Goal: Task Accomplishment & Management: Manage account settings

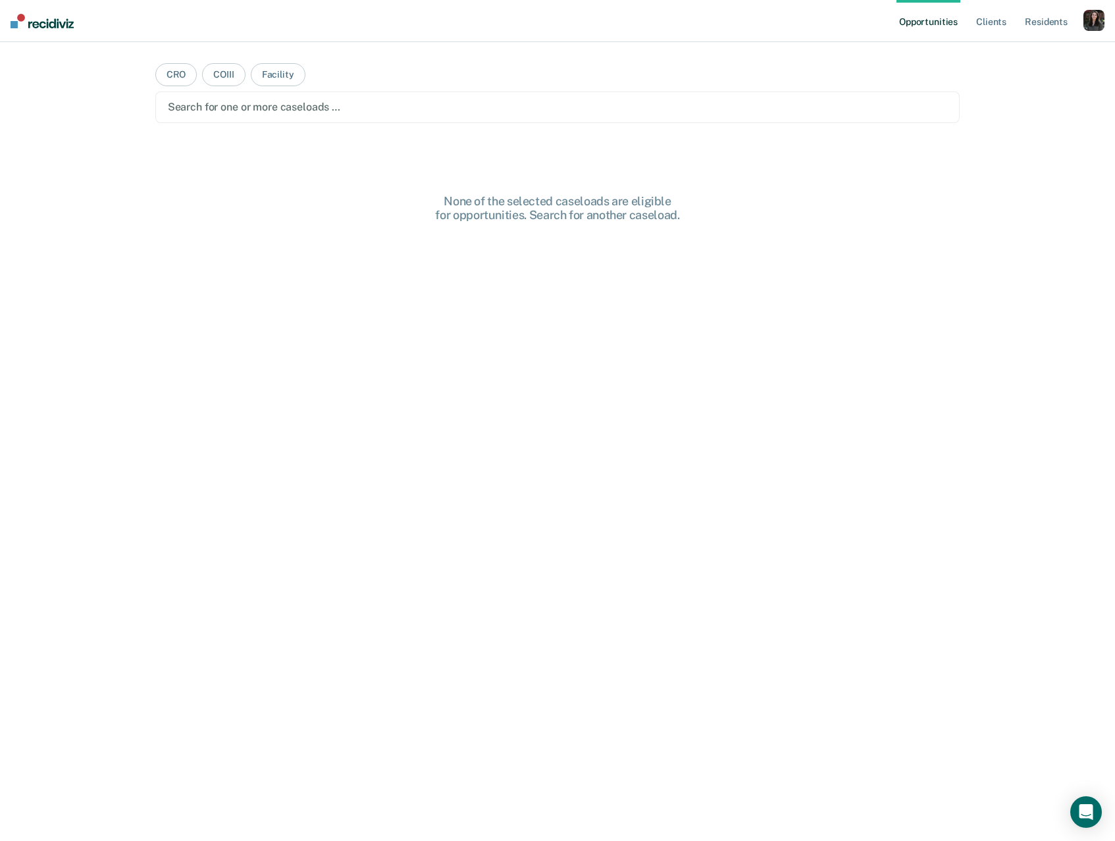
click at [1088, 26] on div "button" at bounding box center [1094, 20] width 21 height 21
click at [1005, 55] on link "Profile" at bounding box center [1041, 53] width 106 height 11
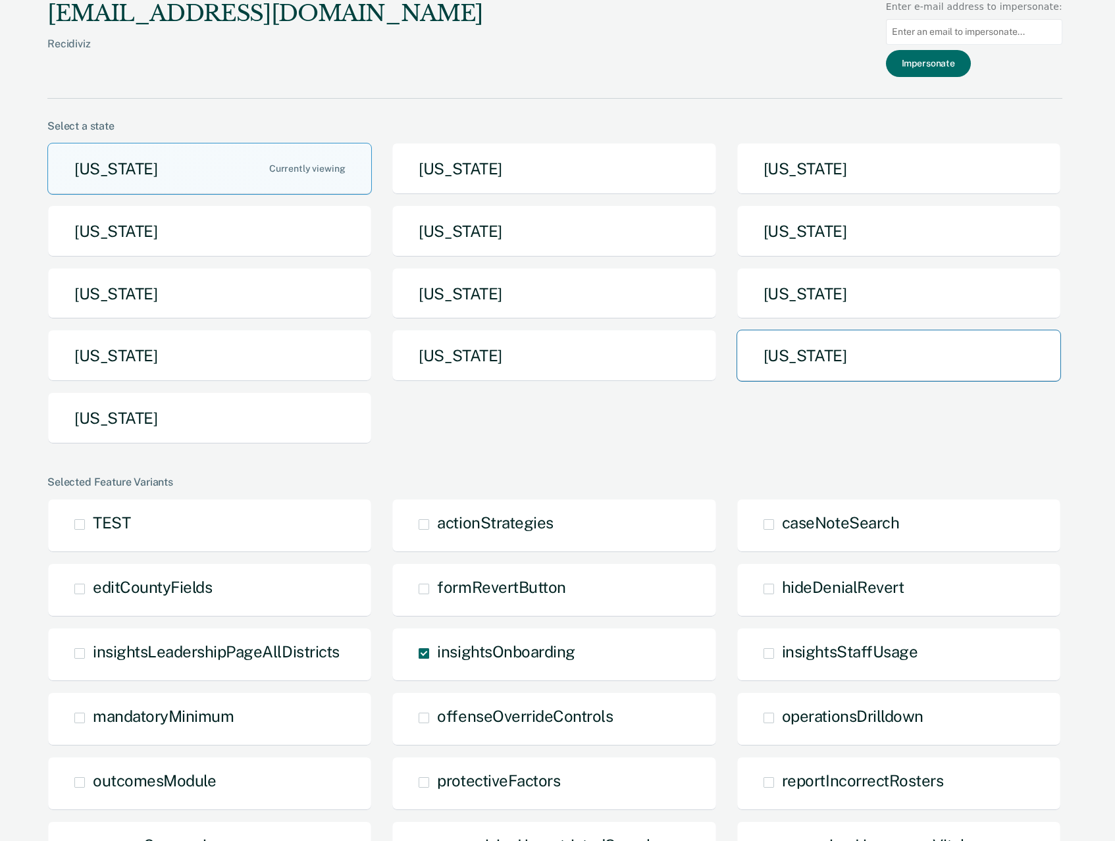
click at [865, 346] on button "[US_STATE]" at bounding box center [899, 356] width 325 height 52
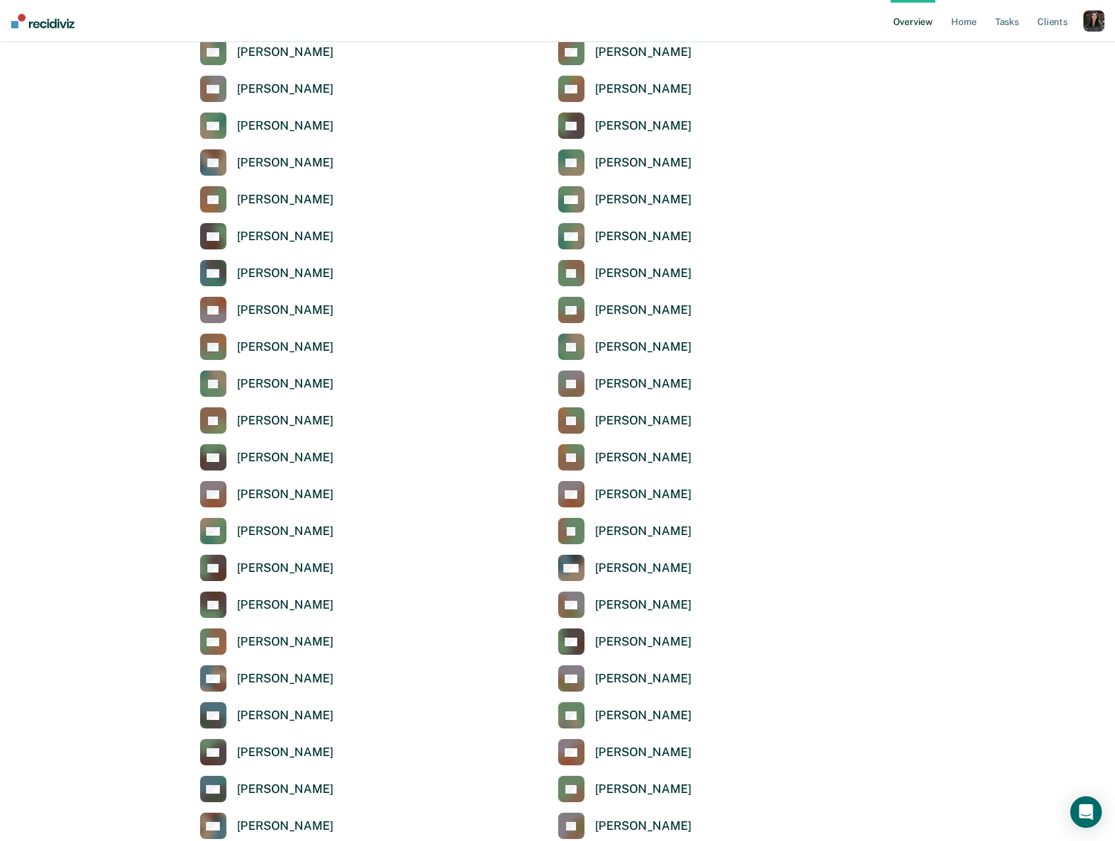
scroll to position [2541, 0]
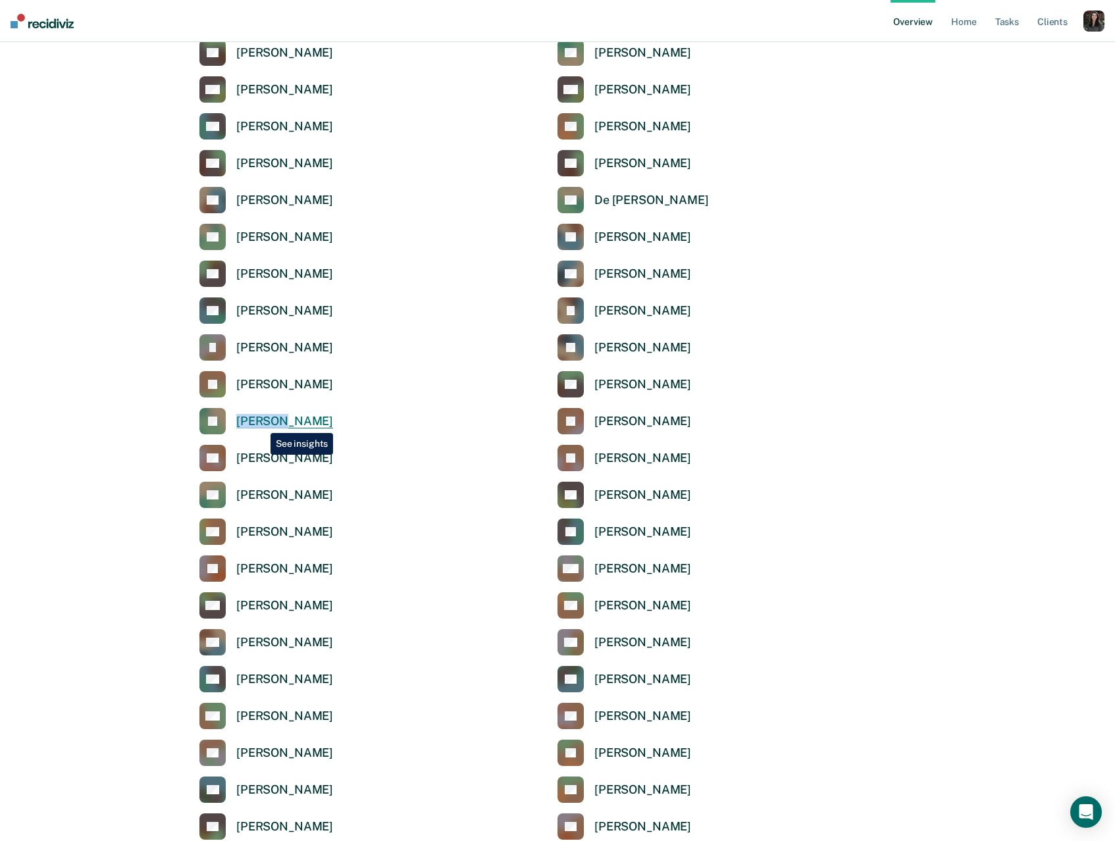
click at [261, 423] on div "[PERSON_NAME]" at bounding box center [284, 421] width 97 height 15
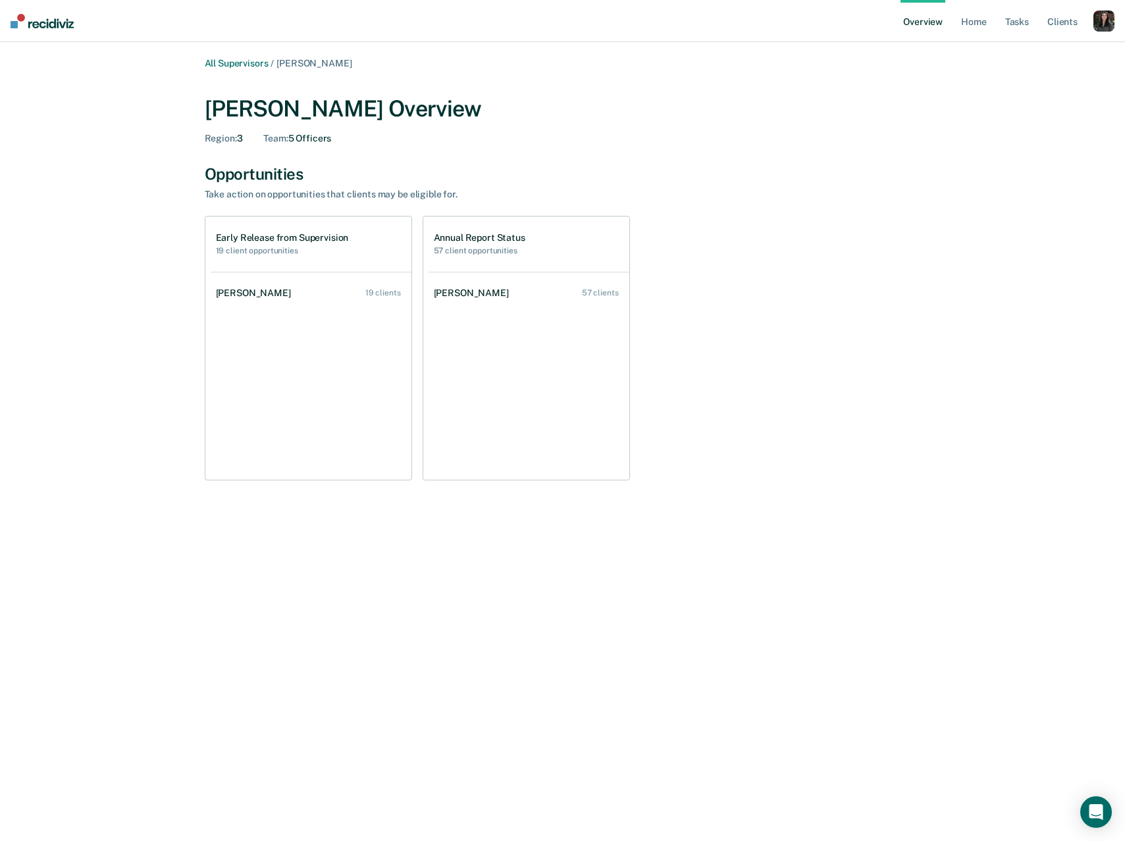
click at [1109, 22] on div "button" at bounding box center [1103, 21] width 21 height 21
click at [1007, 49] on link "Profile" at bounding box center [1051, 52] width 106 height 11
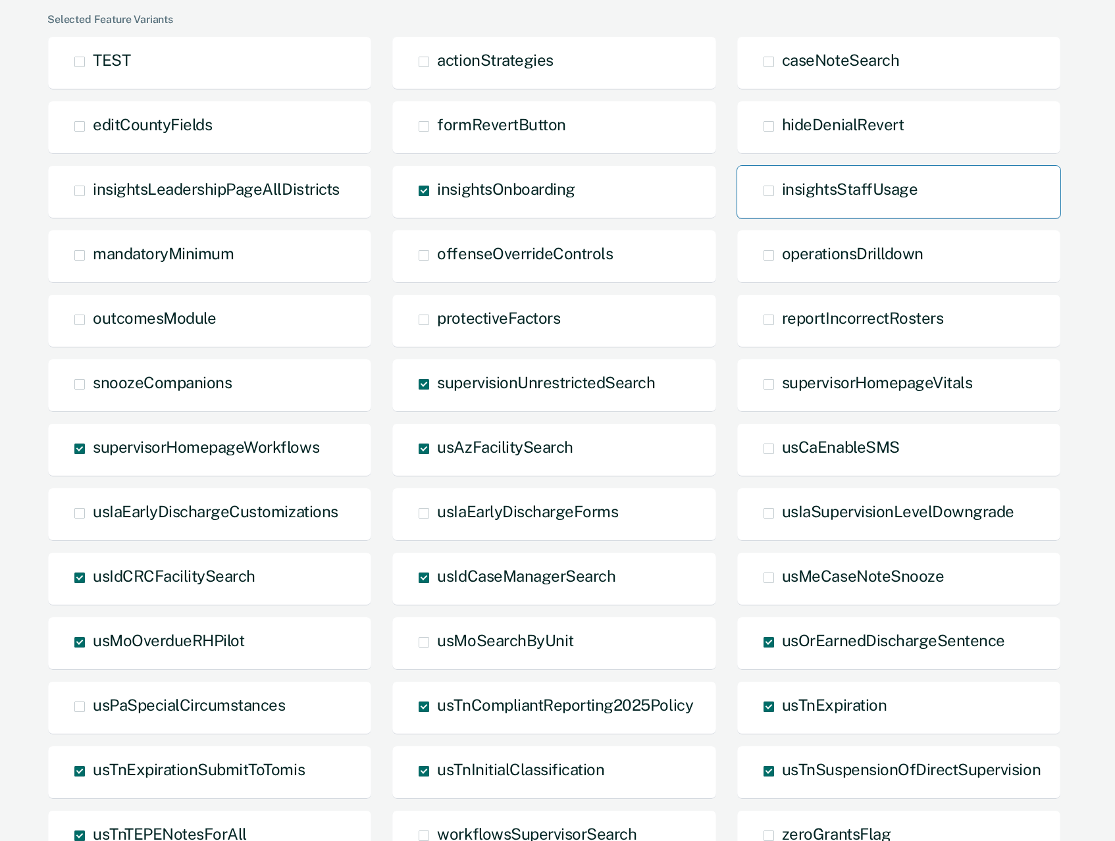
scroll to position [471, 0]
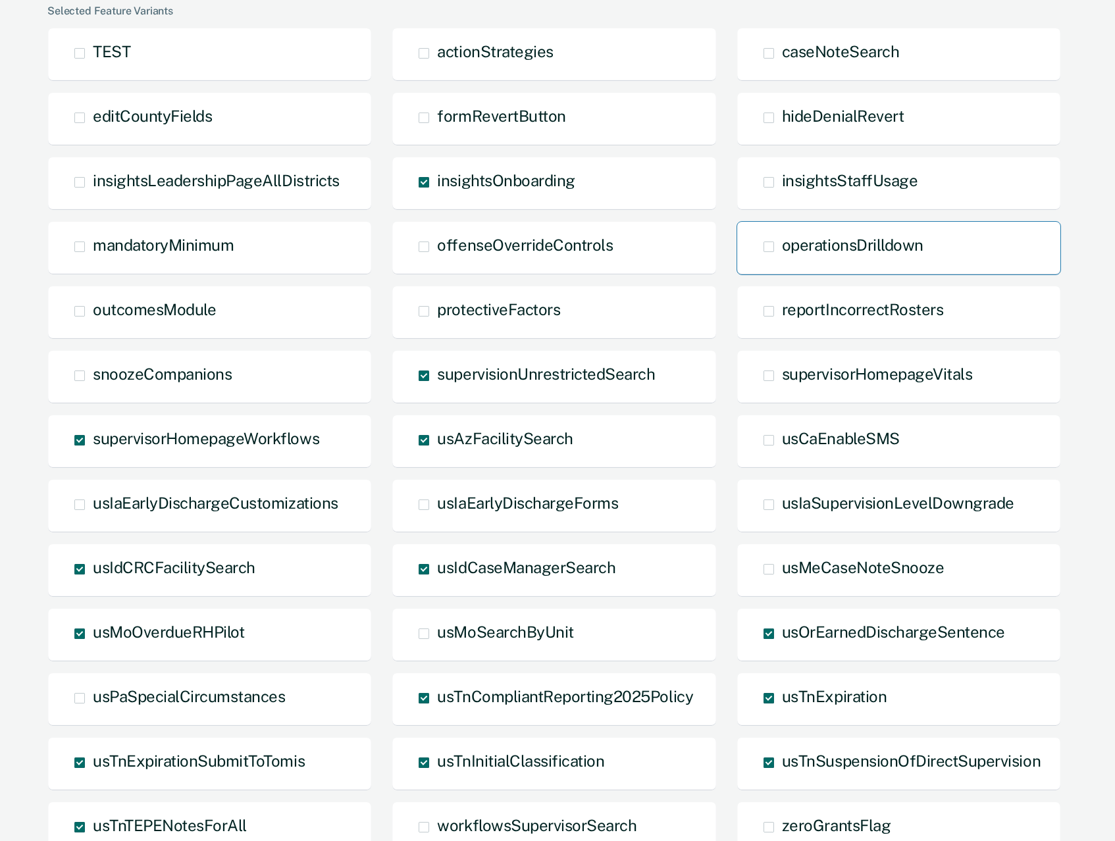
click at [766, 246] on span at bounding box center [769, 247] width 11 height 11
click at [782, 257] on input "operationsDrilldown" at bounding box center [782, 257] width 0 height 0
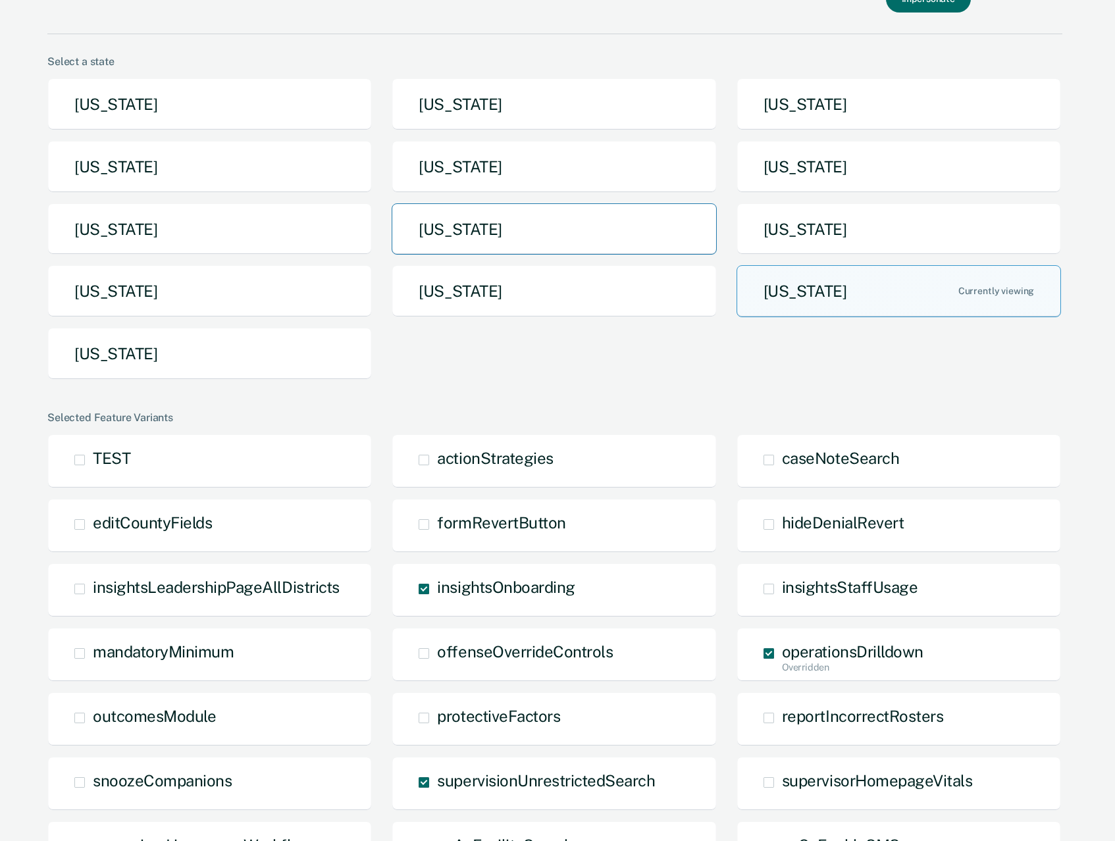
scroll to position [0, 0]
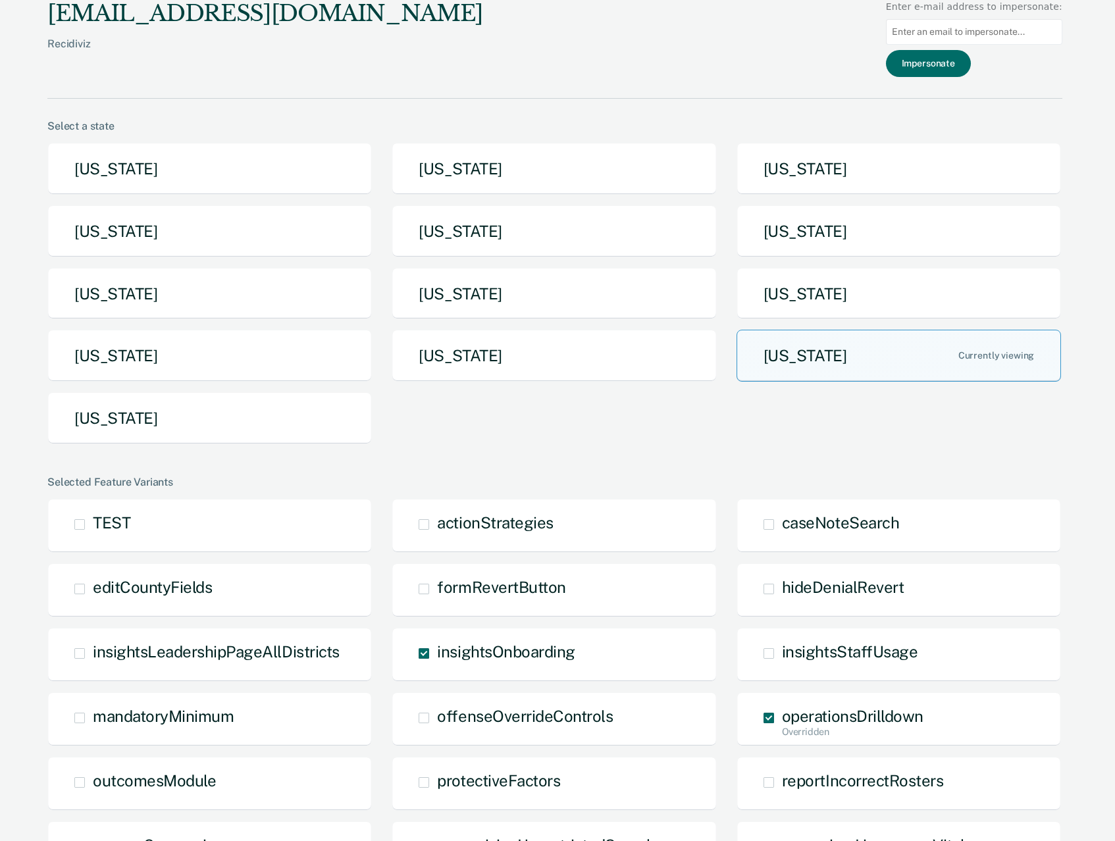
click at [921, 463] on div "[EMAIL_ADDRESS][DOMAIN_NAME] Recidiviz Enter e-mail address to impersonate: Imp…" at bounding box center [554, 717] width 1015 height 1435
click at [1039, 437] on div "[US_STATE] [US_STATE] [US_STATE] [US_STATE] [US_STATE] [US_STATE] [US_STATE] [U…" at bounding box center [554, 299] width 1015 height 312
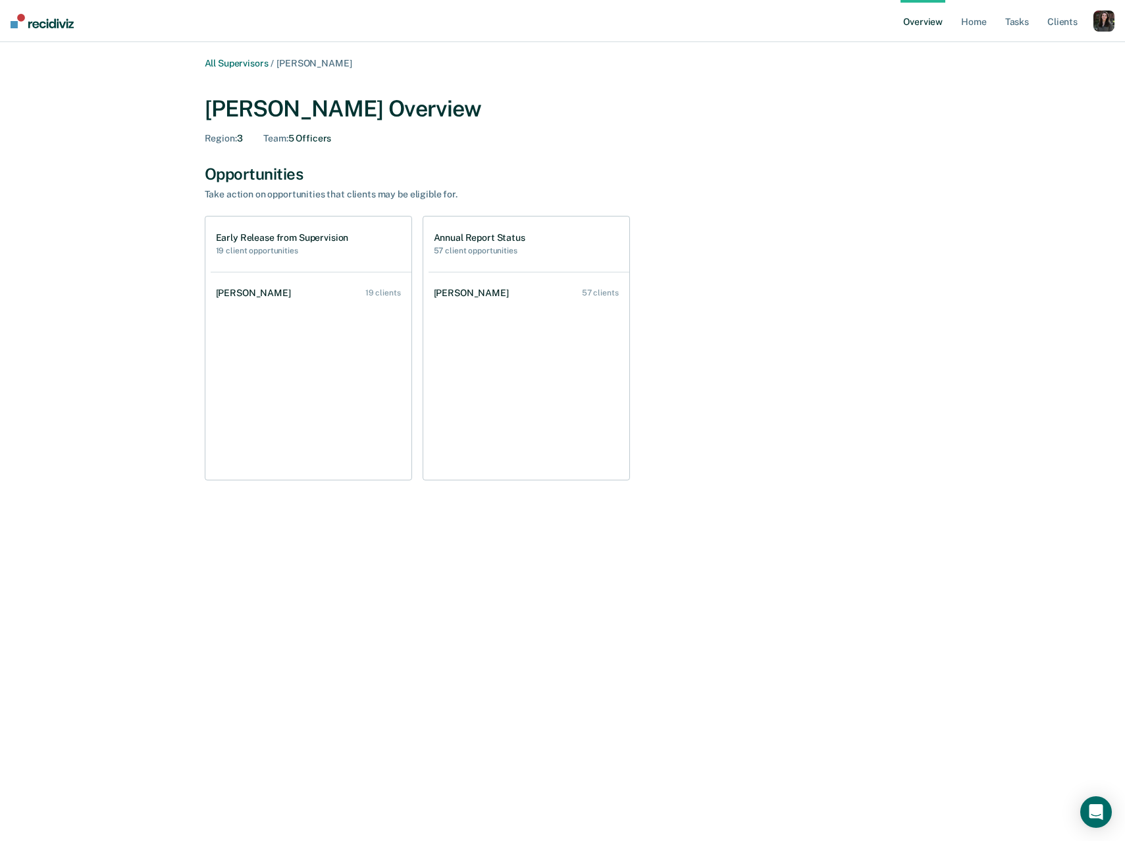
click at [1104, 18] on div "button" at bounding box center [1103, 21] width 21 height 21
click at [797, 92] on div "[PERSON_NAME] Overview Region : 3 Team : 5 Officers" at bounding box center [563, 117] width 716 height 75
click at [1016, 21] on link "Tasks" at bounding box center [1017, 21] width 29 height 42
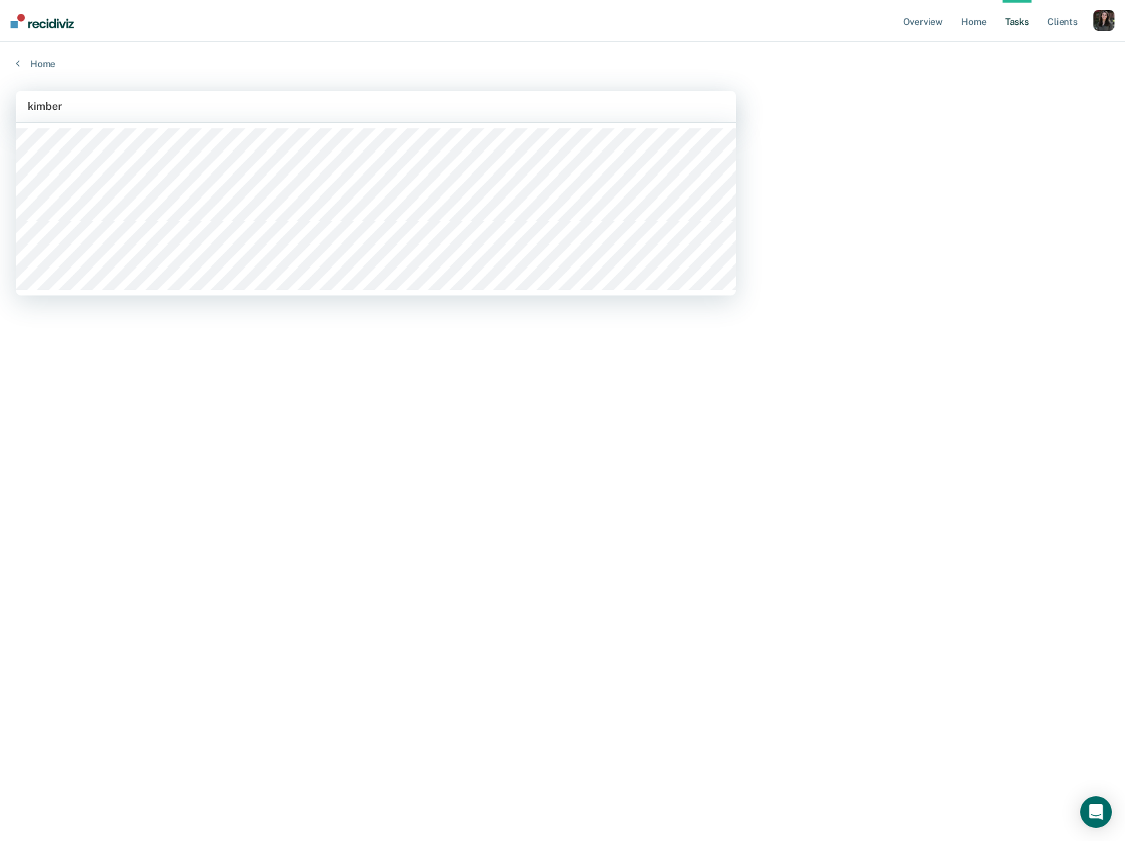
type input "kimberl"
